Goal: Information Seeking & Learning: Learn about a topic

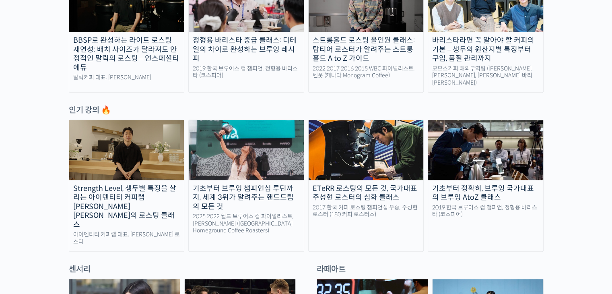
scroll to position [339, 0]
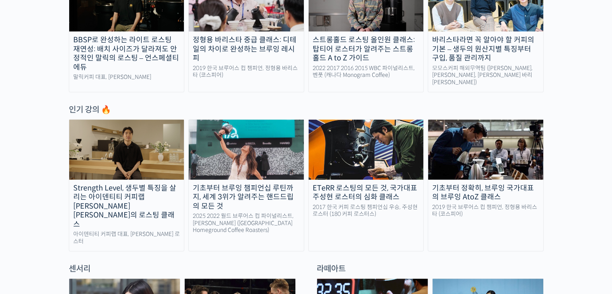
click at [136, 188] on div "Strength Level, 생두별 특징을 살리는 아이덴티티 커피랩 [PERSON_NAME] [PERSON_NAME]의 로스팅 클래스" at bounding box center [126, 205] width 115 height 45
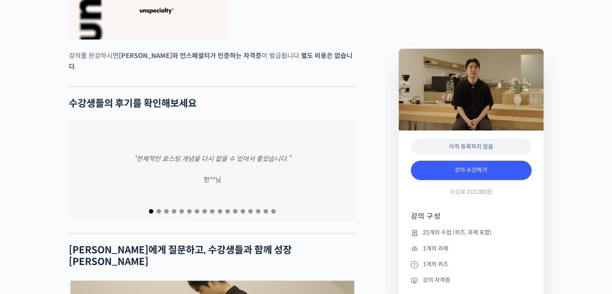
scroll to position [3243, 0]
click at [159, 209] on span "Go to slide 2" at bounding box center [158, 211] width 4 height 4
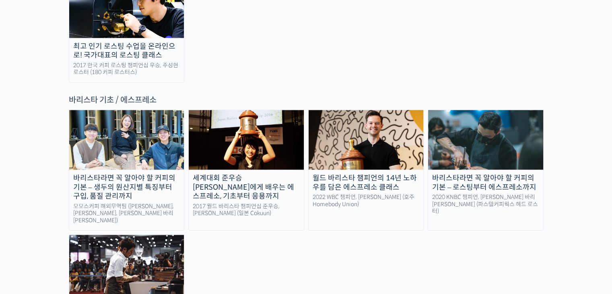
scroll to position [1041, 0]
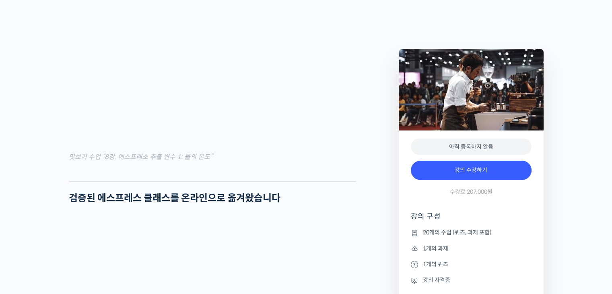
scroll to position [920, 0]
